Goal: Browse casually

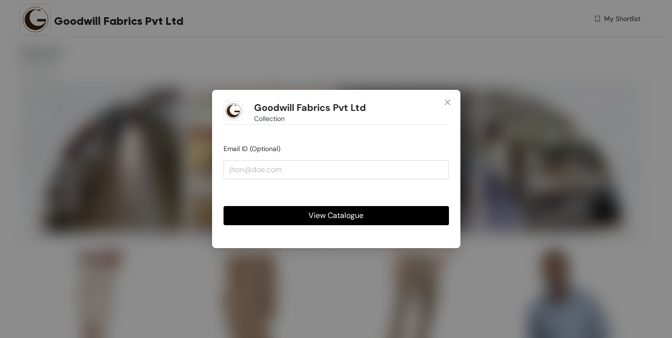
click at [335, 217] on span "View Catalogue" at bounding box center [336, 215] width 55 height 12
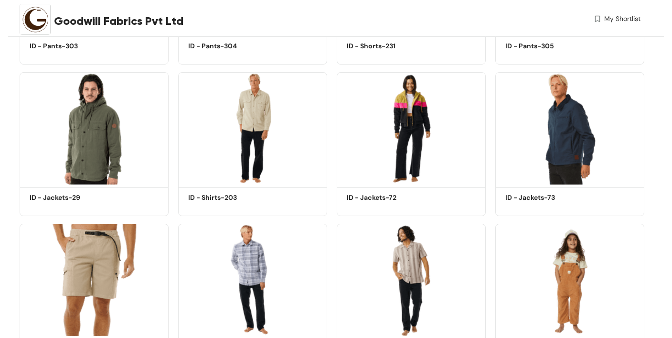
scroll to position [2605, 0]
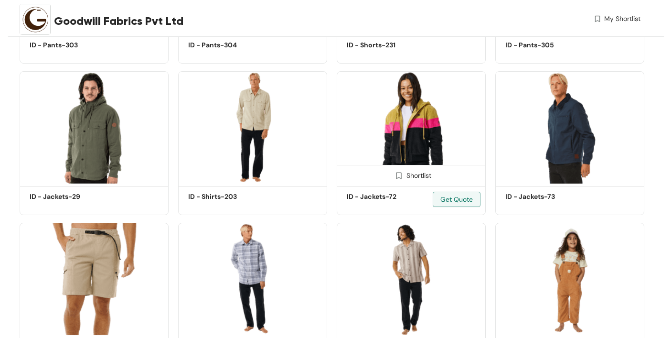
click at [406, 108] on img at bounding box center [411, 127] width 149 height 112
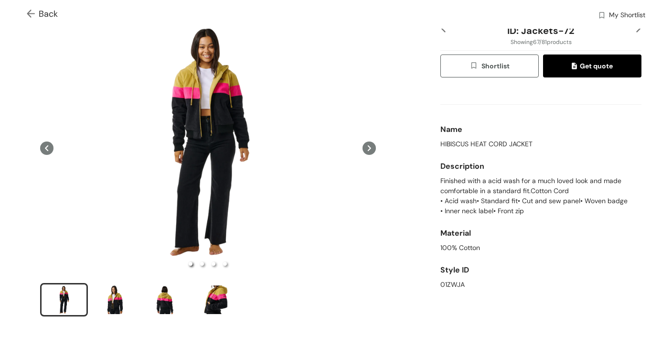
scroll to position [45, 0]
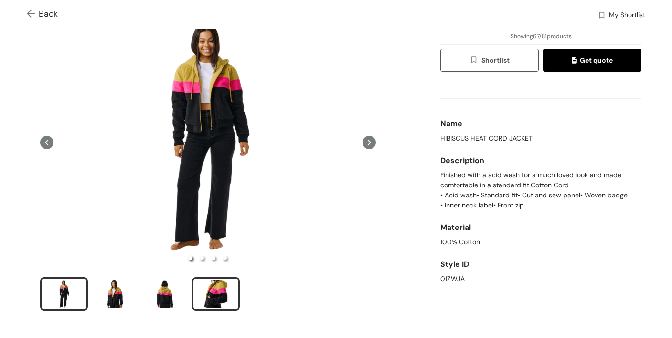
click at [217, 292] on div "slide item 4" at bounding box center [215, 293] width 43 height 29
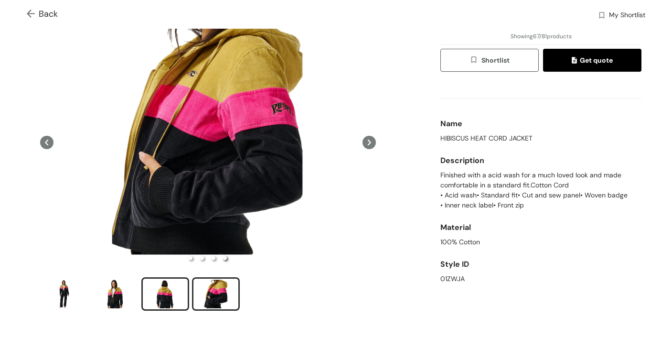
click at [168, 292] on div "slide item 3" at bounding box center [165, 293] width 43 height 29
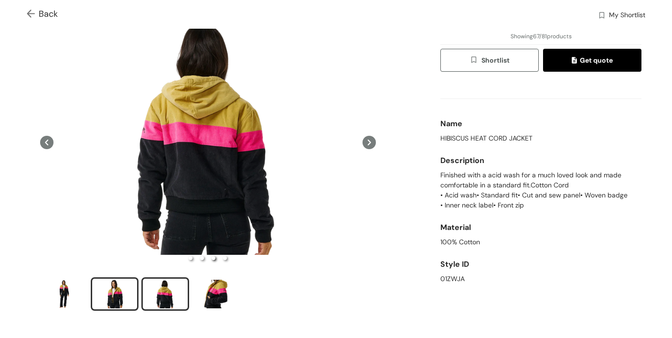
click at [116, 295] on div "slide item 2" at bounding box center [114, 293] width 43 height 29
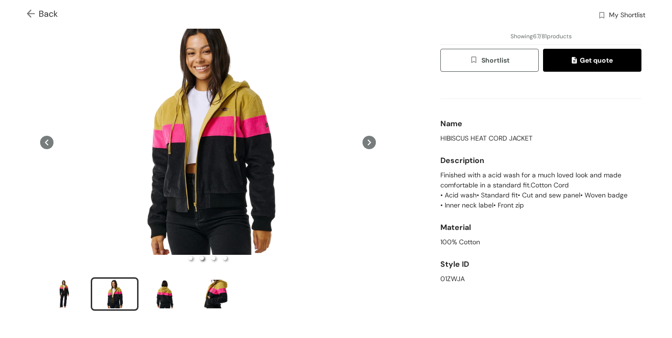
click at [52, 12] on span "Back" at bounding box center [42, 14] width 31 height 13
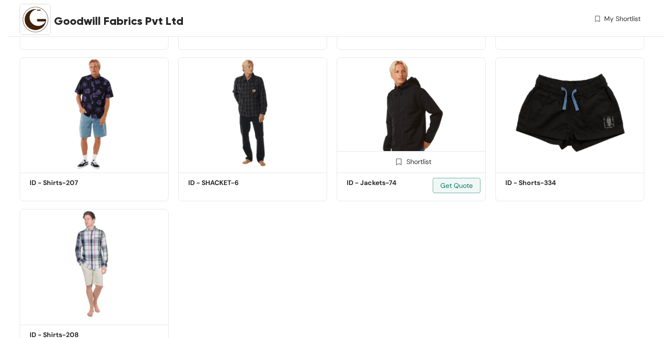
scroll to position [3082, 0]
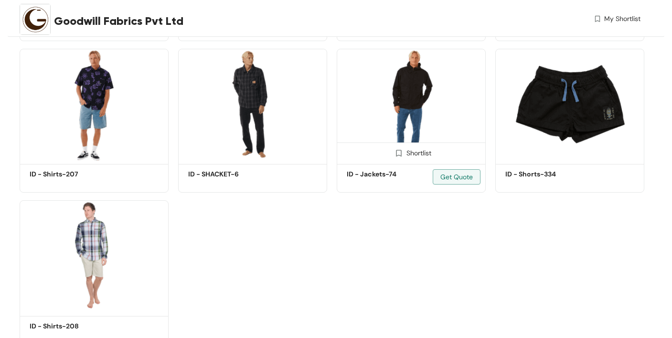
click at [409, 93] on img at bounding box center [411, 105] width 149 height 112
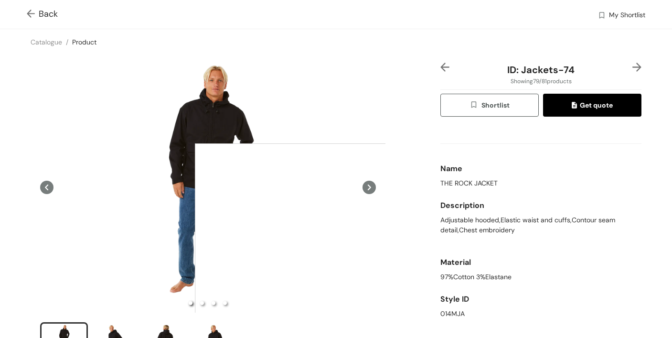
scroll to position [108, 0]
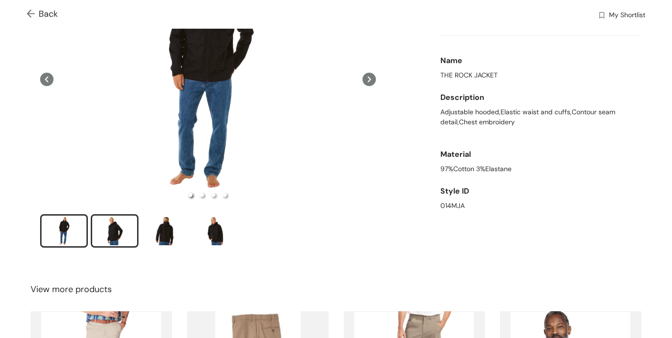
click at [113, 230] on div "slide item 2" at bounding box center [114, 230] width 43 height 29
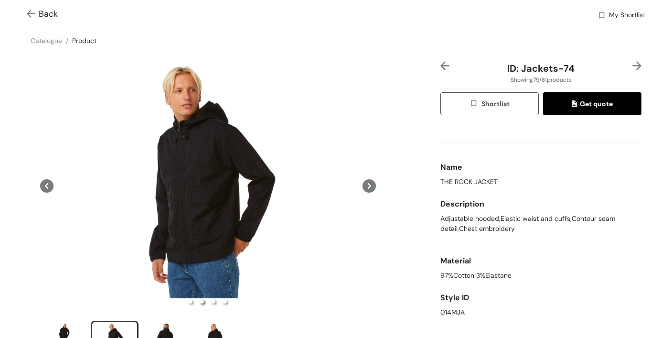
scroll to position [0, 0]
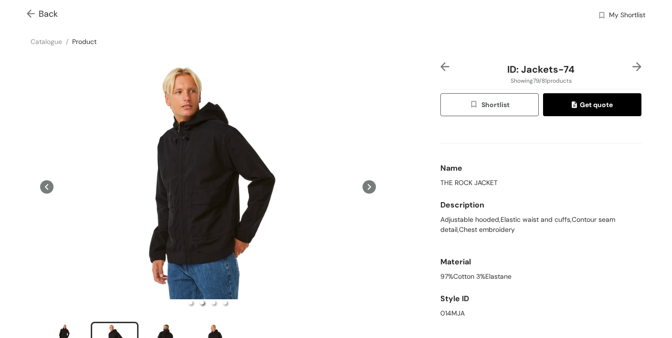
click at [46, 14] on span "Back" at bounding box center [42, 14] width 31 height 13
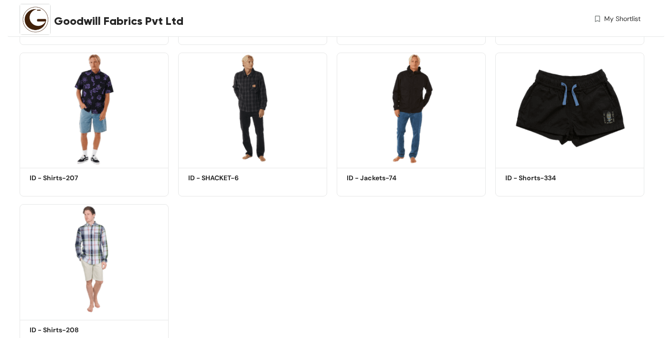
scroll to position [3074, 0]
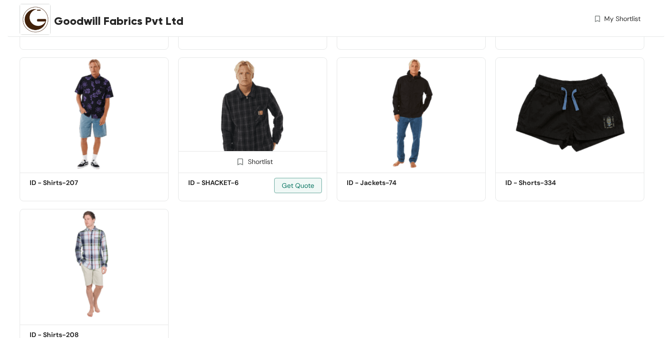
click at [250, 105] on img at bounding box center [252, 113] width 149 height 112
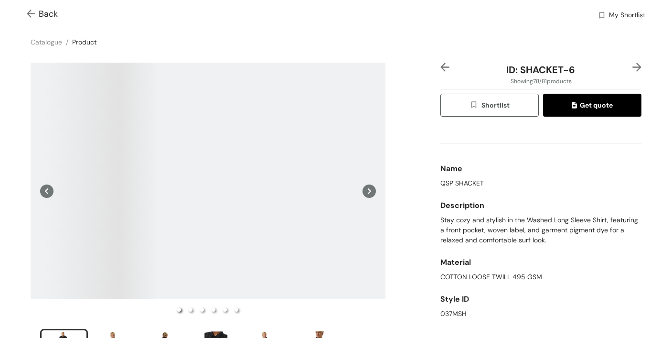
click at [371, 189] on icon at bounding box center [369, 190] width 13 height 13
click at [48, 194] on icon at bounding box center [46, 190] width 13 height 13
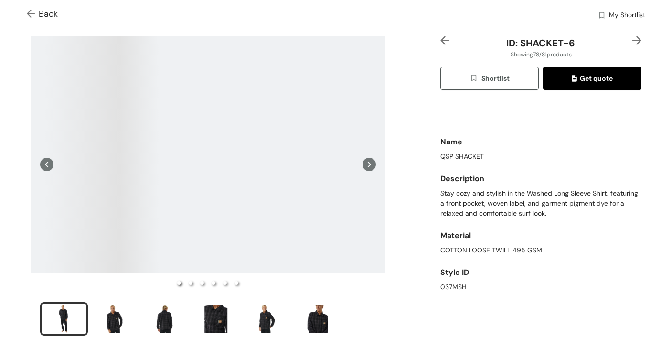
scroll to position [28, 0]
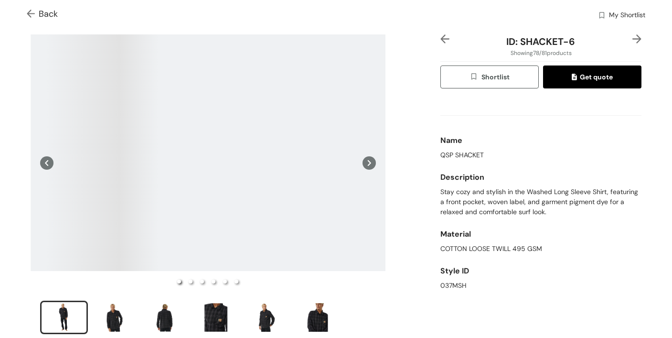
click at [29, 12] on img at bounding box center [33, 15] width 12 height 10
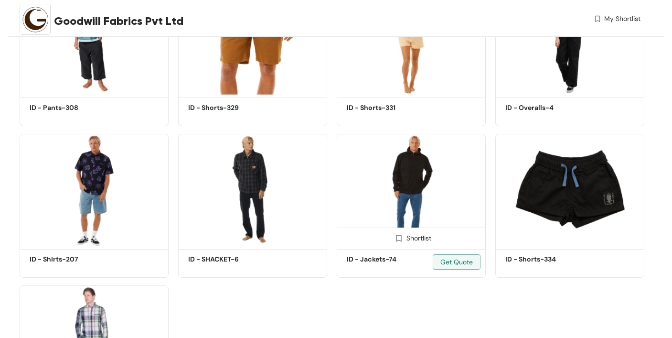
scroll to position [2999, 0]
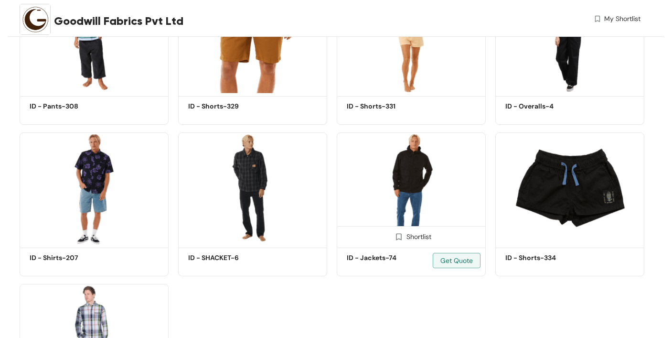
click at [419, 180] on img at bounding box center [411, 188] width 149 height 112
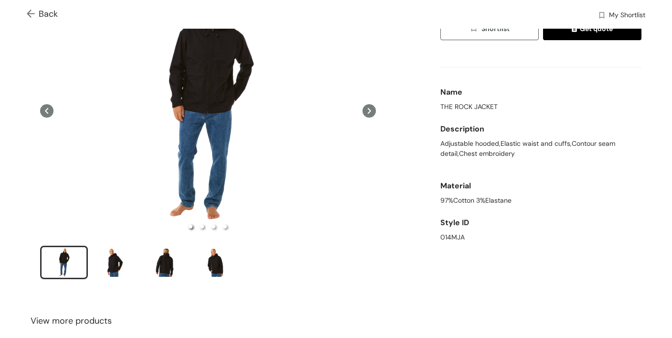
scroll to position [78, 0]
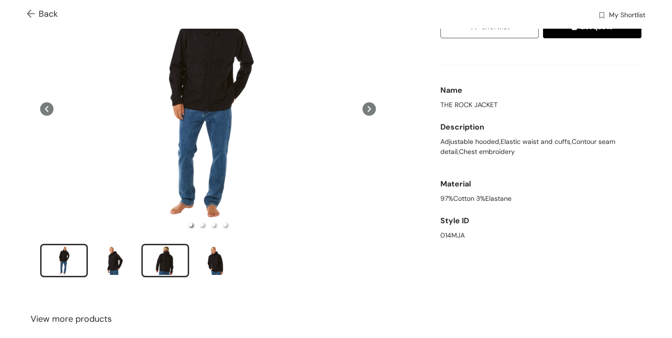
click at [165, 260] on div "slide item 3" at bounding box center [165, 260] width 43 height 29
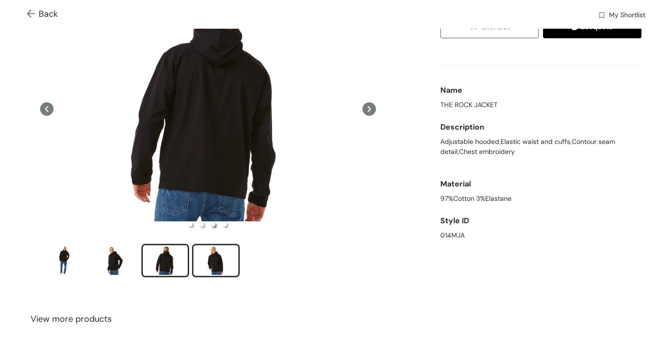
click at [217, 262] on div "slide item 4" at bounding box center [215, 260] width 43 height 29
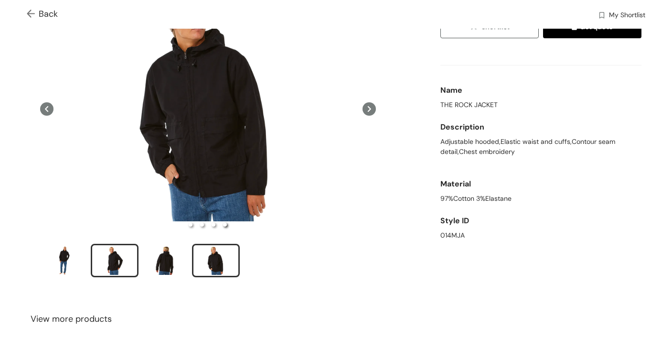
click at [111, 259] on div "slide item 2" at bounding box center [114, 260] width 43 height 29
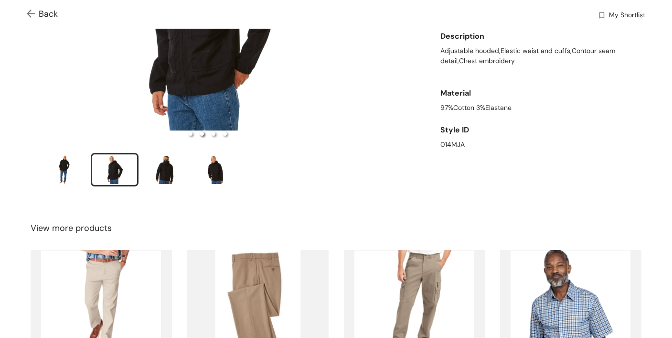
scroll to position [0, 0]
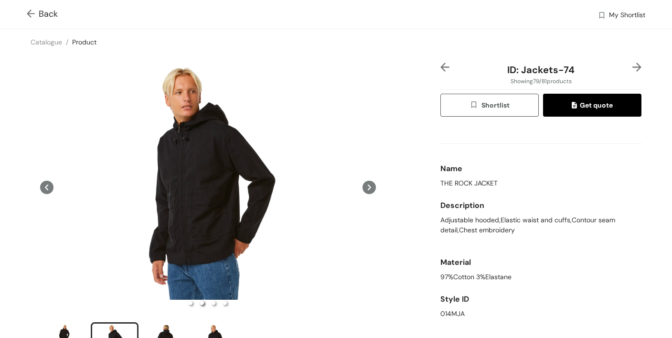
click at [27, 15] on img at bounding box center [33, 15] width 12 height 10
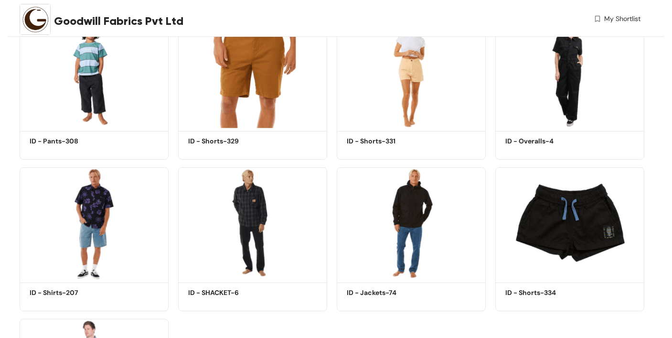
scroll to position [2994, 0]
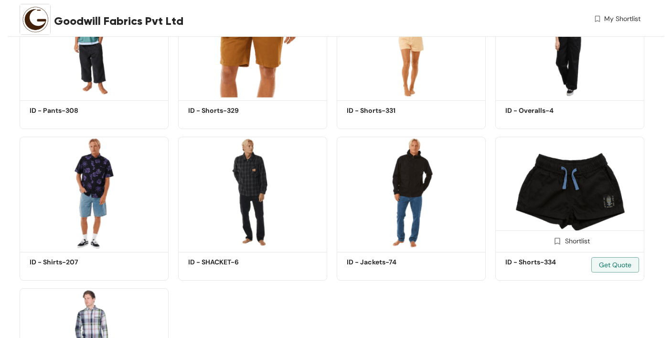
click at [576, 184] on img at bounding box center [569, 193] width 149 height 112
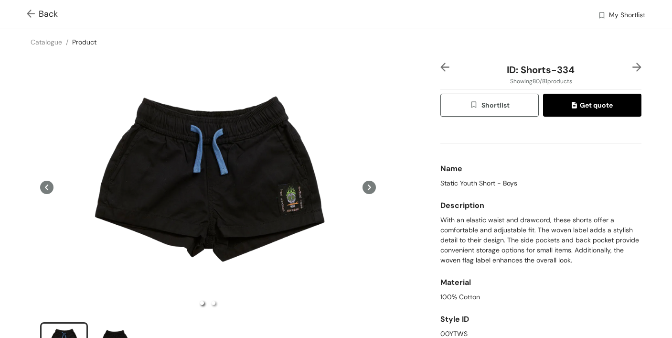
scroll to position [6, 0]
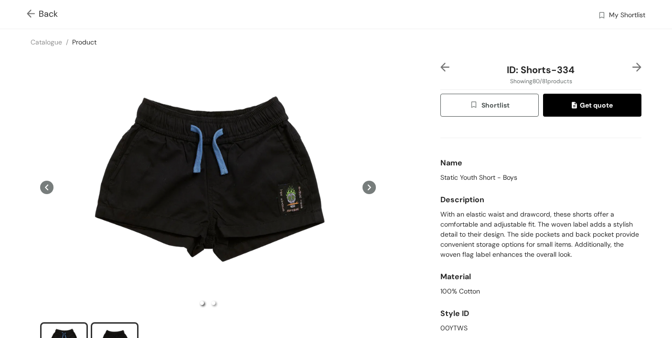
click at [121, 332] on div "slide item 2" at bounding box center [114, 338] width 43 height 29
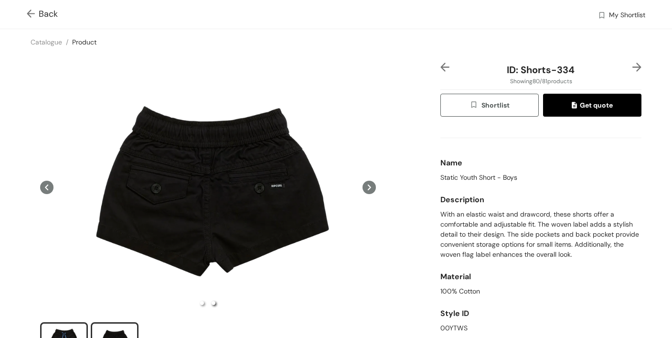
click at [68, 329] on div "slide item 1" at bounding box center [64, 338] width 43 height 29
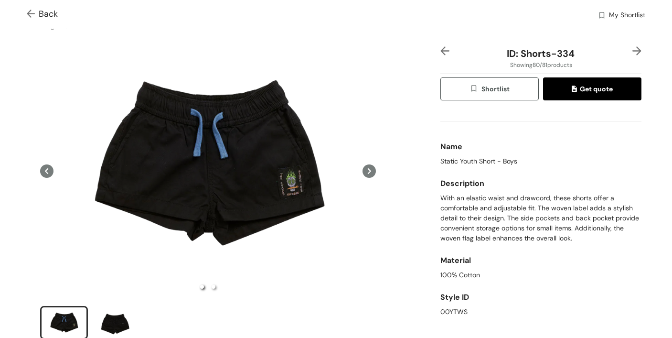
scroll to position [0, 0]
